Goal: Task Accomplishment & Management: Use online tool/utility

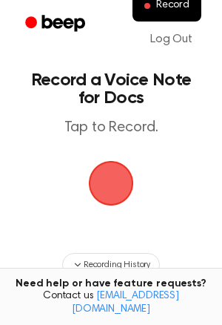
click at [102, 182] on span "button" at bounding box center [110, 182] width 57 height 57
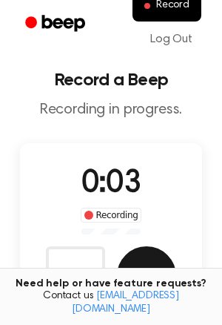
click at [142, 273] on button "Save" at bounding box center [146, 275] width 59 height 59
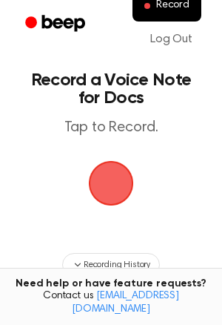
click at [133, 188] on span "button" at bounding box center [111, 182] width 65 height 65
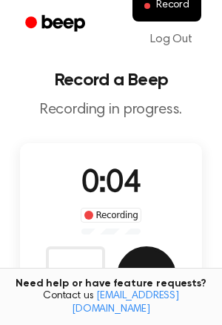
click at [151, 273] on button "Save" at bounding box center [146, 275] width 59 height 59
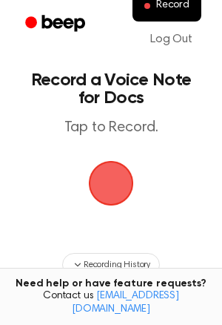
click at [112, 180] on span "button" at bounding box center [110, 182] width 57 height 57
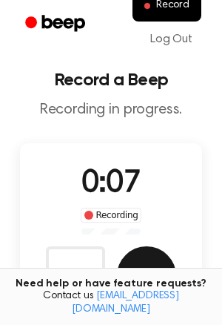
click at [126, 266] on button "Save" at bounding box center [146, 275] width 59 height 59
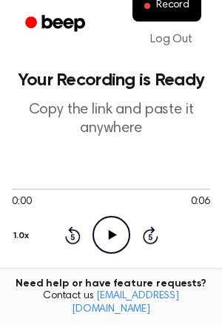
click at [112, 223] on icon "Play Audio" at bounding box center [112, 235] width 38 height 38
click at [100, 228] on icon "Pause Audio" at bounding box center [112, 235] width 38 height 38
click at [102, 230] on icon "Play Audio" at bounding box center [112, 235] width 38 height 38
